Goal: Find specific page/section: Find specific page/section

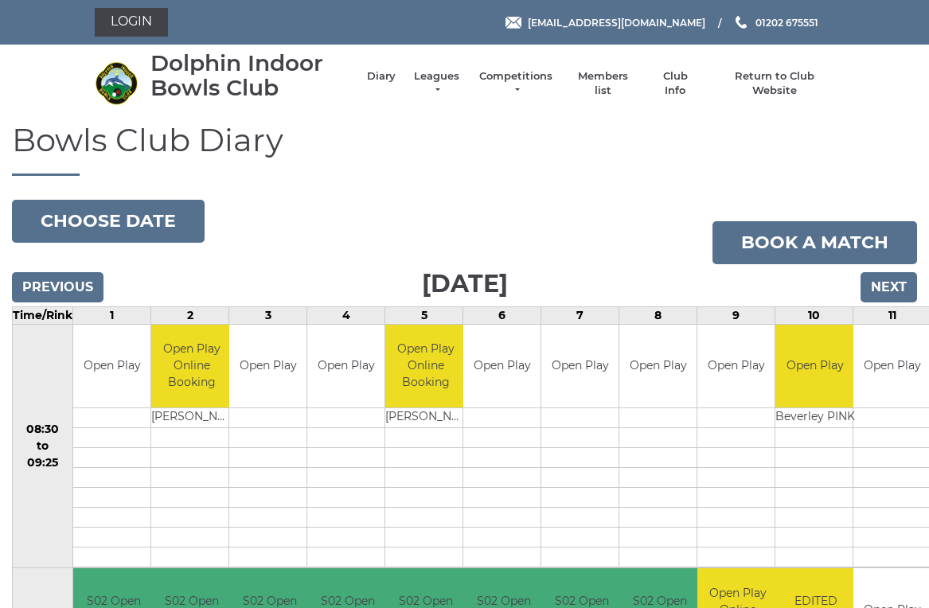
click at [611, 89] on link "Members list" at bounding box center [603, 83] width 66 height 29
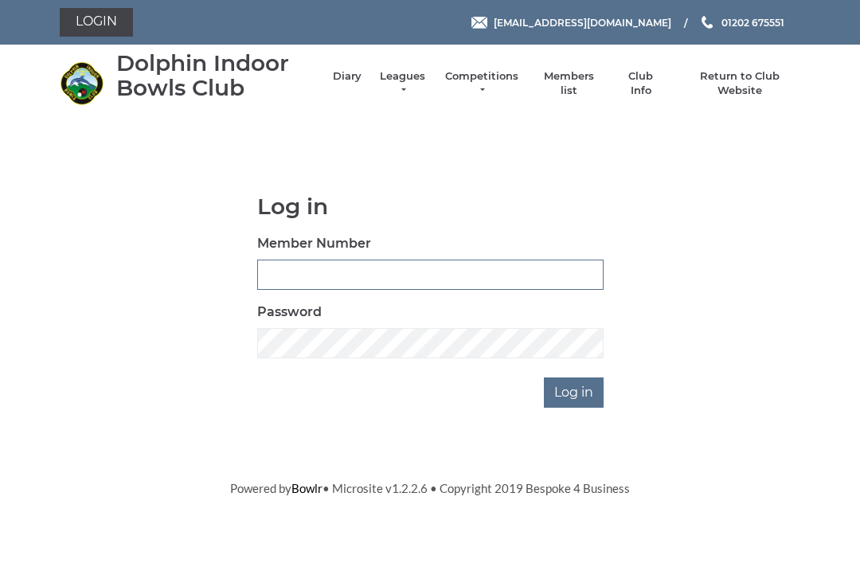
click at [292, 273] on input "Member Number" at bounding box center [430, 275] width 346 height 30
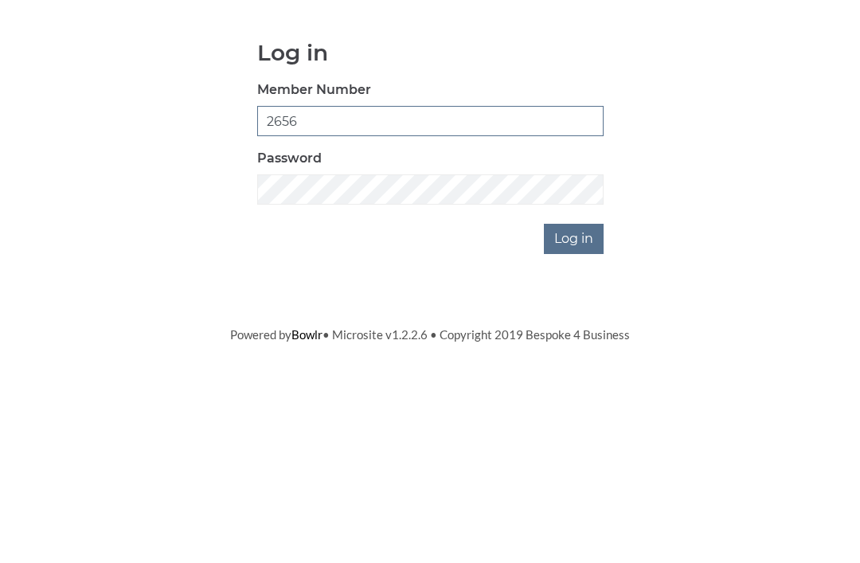
type input "2656"
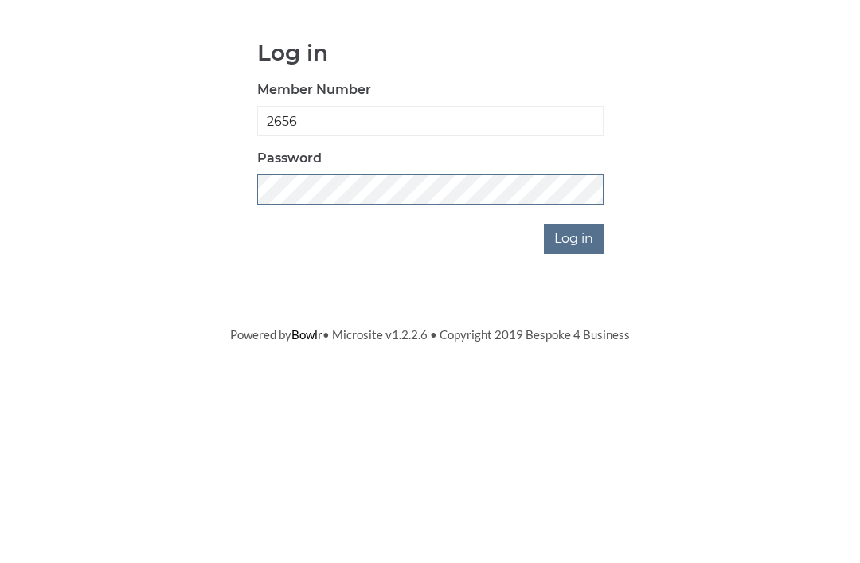
click at [575, 377] on input "Log in" at bounding box center [574, 392] width 60 height 30
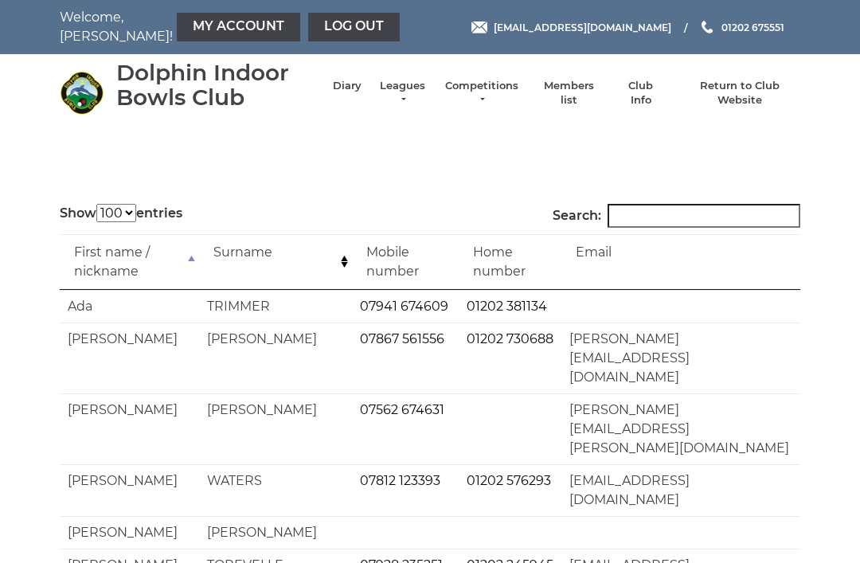
select select "100"
click at [666, 219] on input "Search:" at bounding box center [703, 216] width 193 height 24
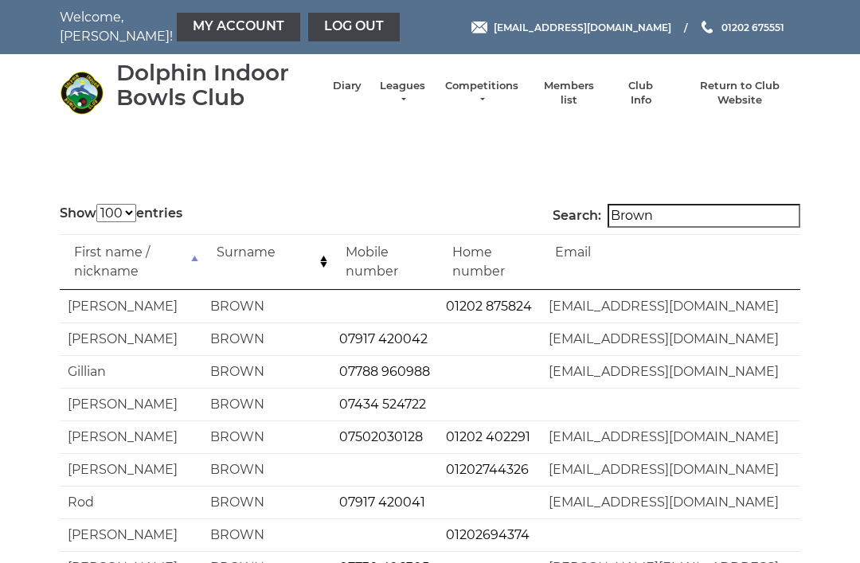
type input "Brown"
click at [731, 93] on link "Return to Club Website" at bounding box center [740, 93] width 120 height 29
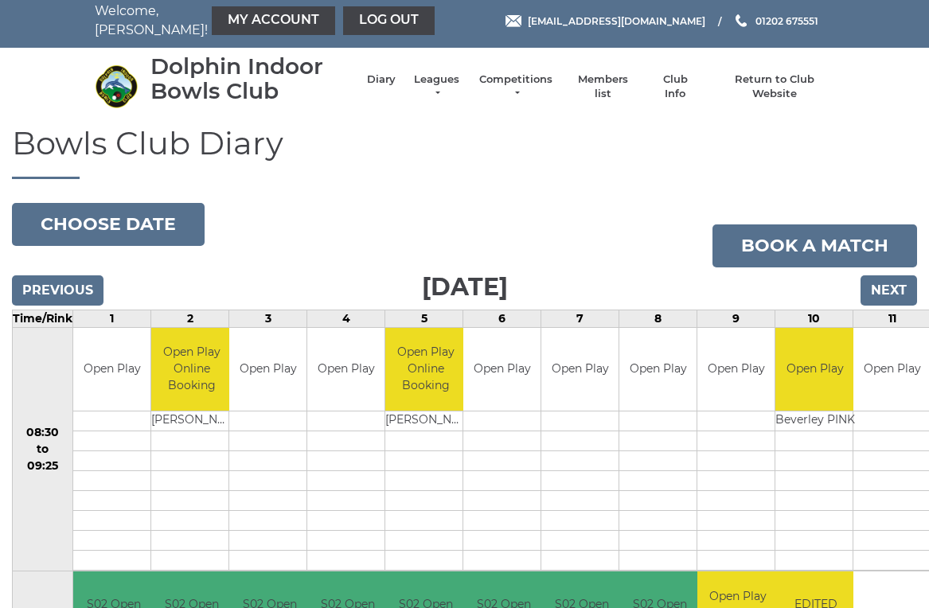
scroll to position [6, 0]
click at [892, 294] on input "Next" at bounding box center [889, 290] width 57 height 30
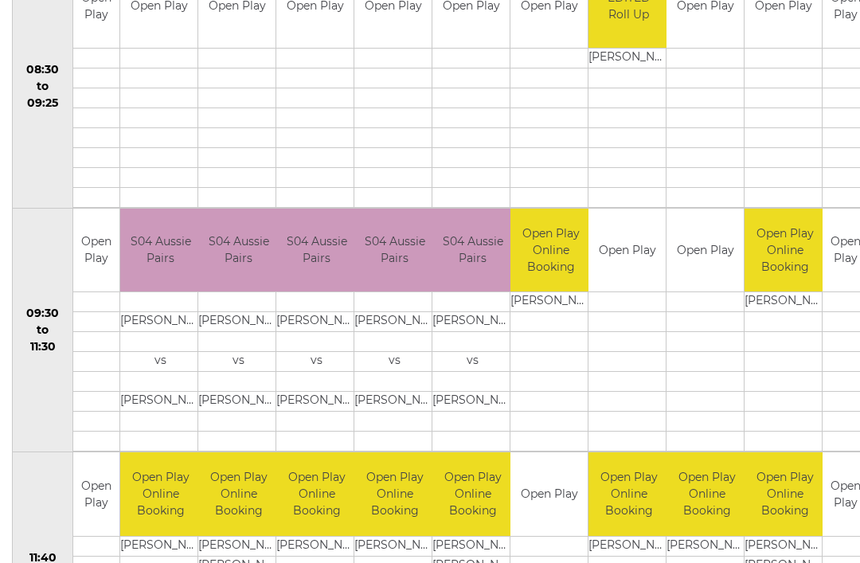
scroll to position [369, 0]
